Goal: Find specific page/section: Find specific page/section

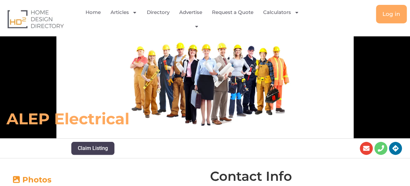
click at [243, 71] on div "ALEP Electrical" at bounding box center [205, 83] width 410 height 112
click at [220, 81] on div "ALEP Electrical" at bounding box center [205, 83] width 410 height 112
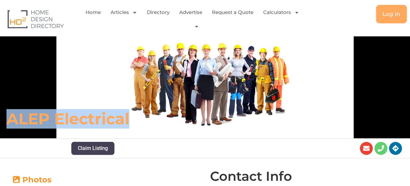
click at [220, 81] on div "ALEP Electrical" at bounding box center [205, 83] width 410 height 112
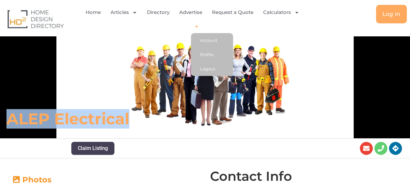
click at [197, 26] on icon "Menu" at bounding box center [196, 27] width 3 height 2
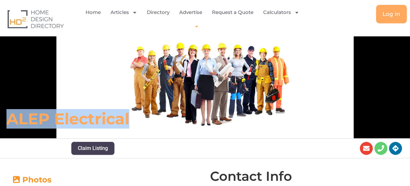
click at [197, 26] on icon "Menu" at bounding box center [196, 27] width 3 height 2
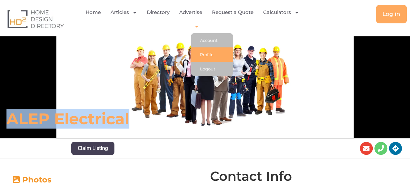
click at [203, 55] on link "Profile" at bounding box center [212, 54] width 42 height 14
